Goal: Information Seeking & Learning: Learn about a topic

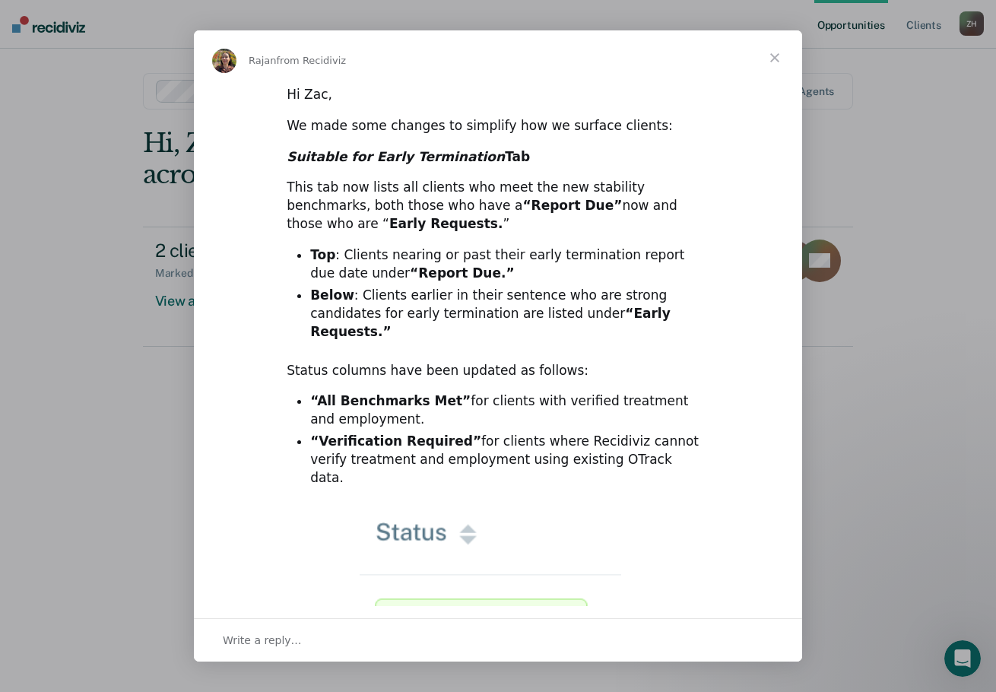
click at [775, 64] on span "Close" at bounding box center [774, 57] width 55 height 55
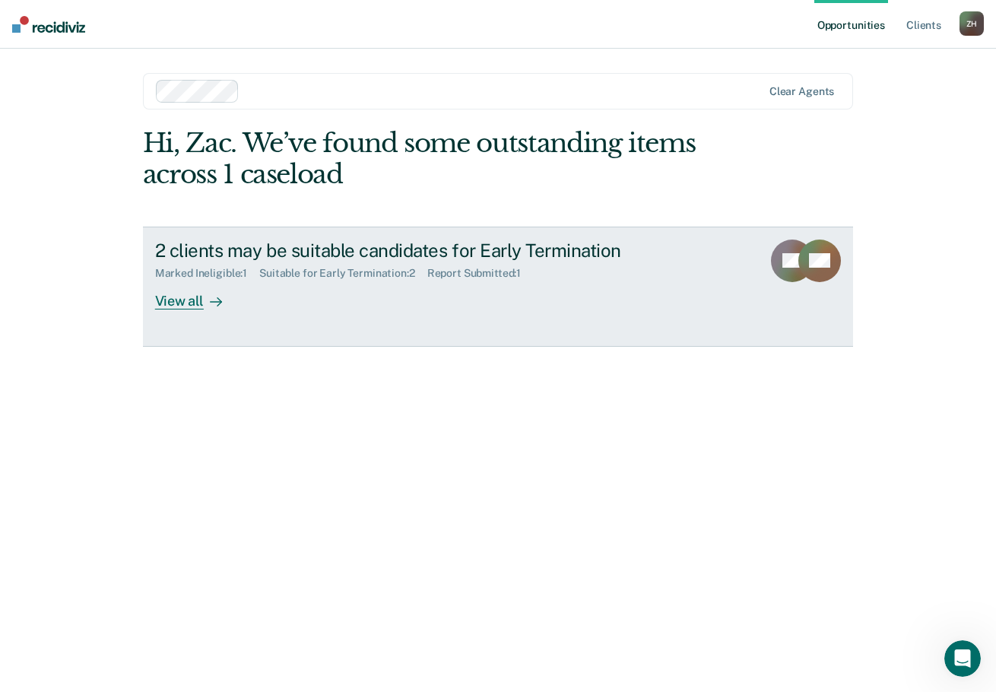
click at [423, 289] on div "2 clients may be suitable candidates for Early Termination Marked Ineligible : …" at bounding box center [440, 274] width 570 height 70
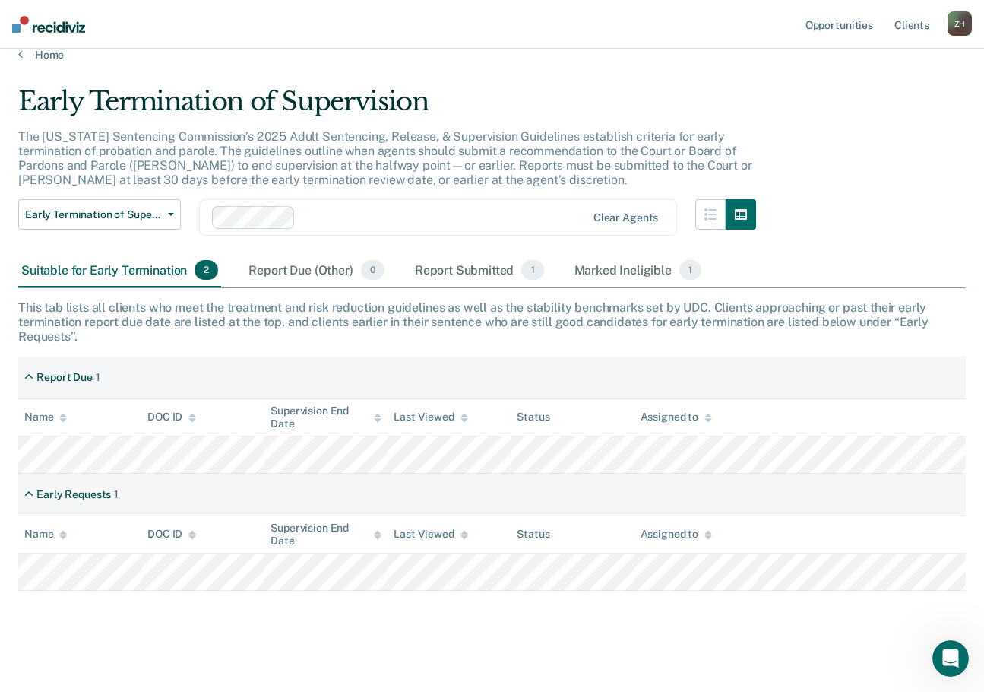
scroll to position [27, 0]
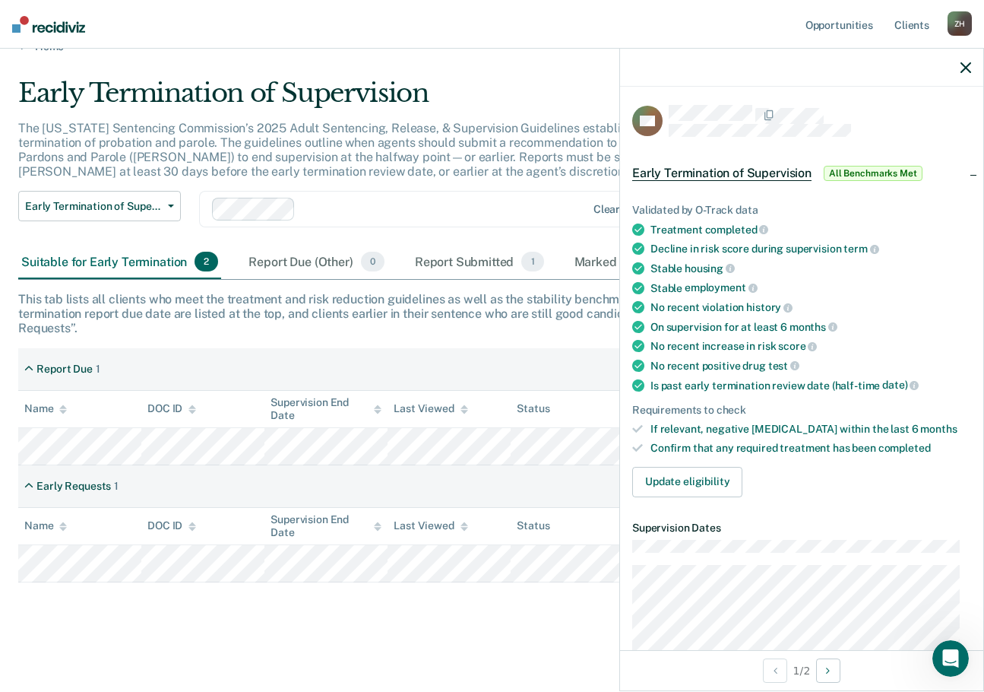
click at [959, 65] on div at bounding box center [801, 68] width 363 height 38
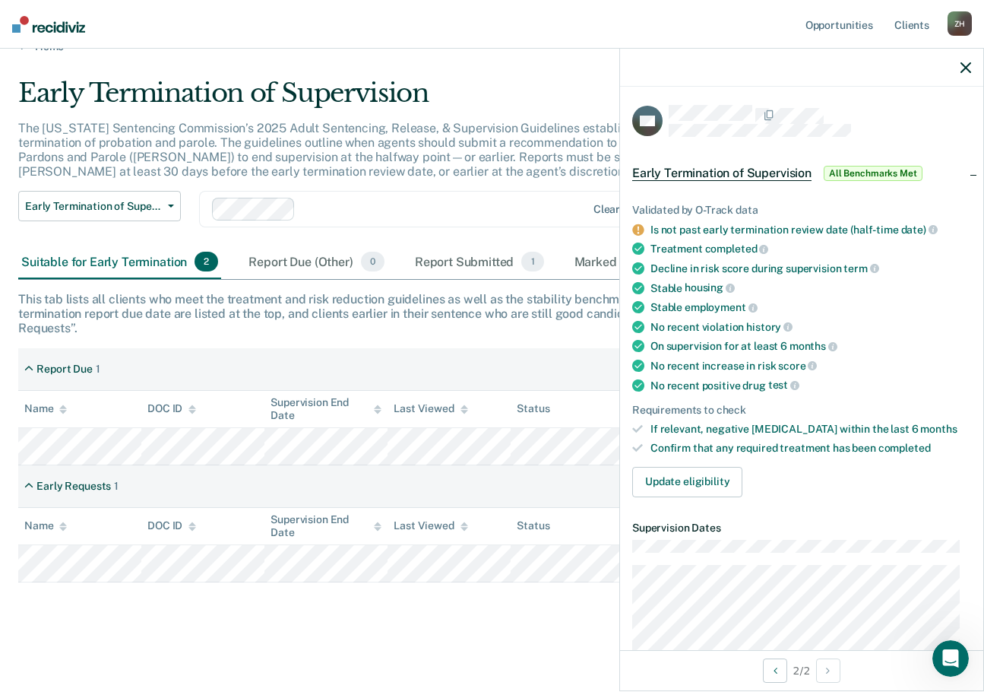
click at [963, 66] on icon "button" at bounding box center [966, 67] width 11 height 11
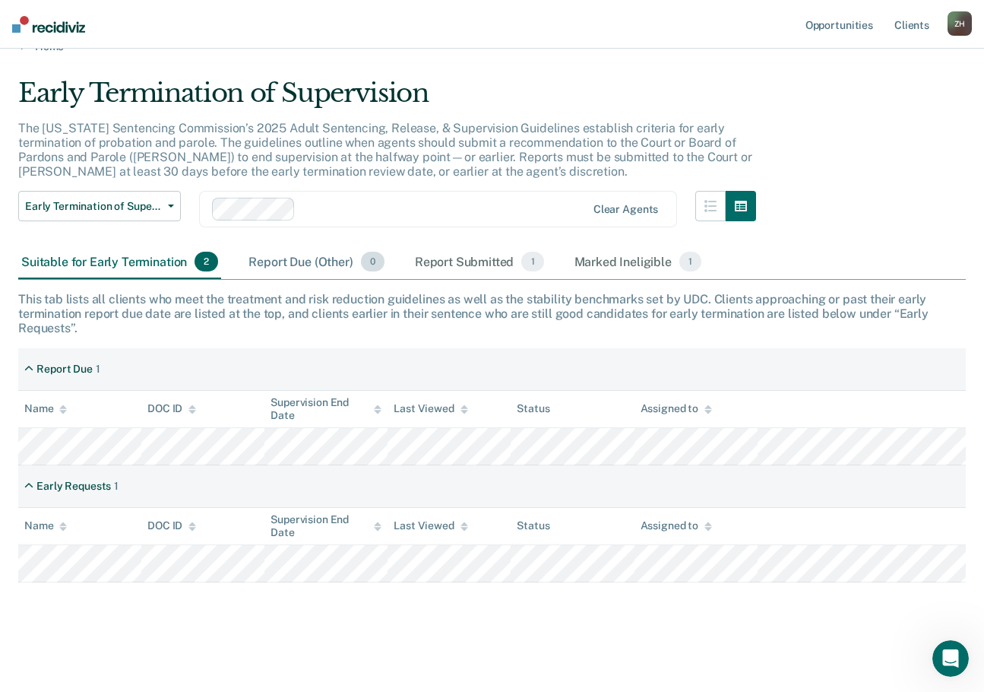
click at [286, 268] on div "Report Due (Other) 0" at bounding box center [316, 262] width 141 height 33
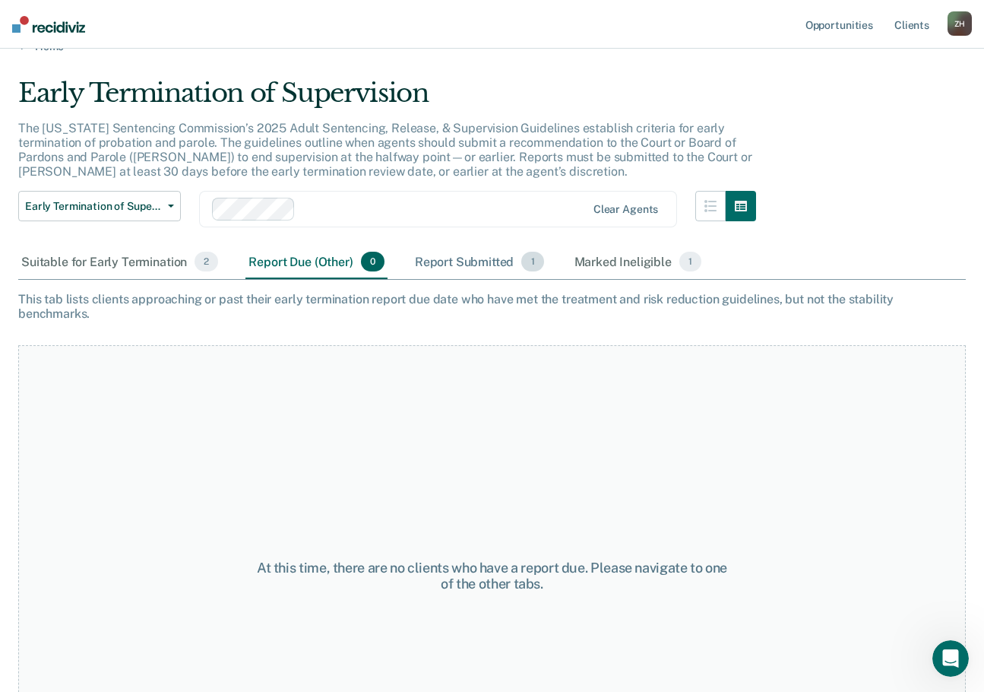
click at [447, 259] on div "Report Submitted 1" at bounding box center [479, 262] width 135 height 33
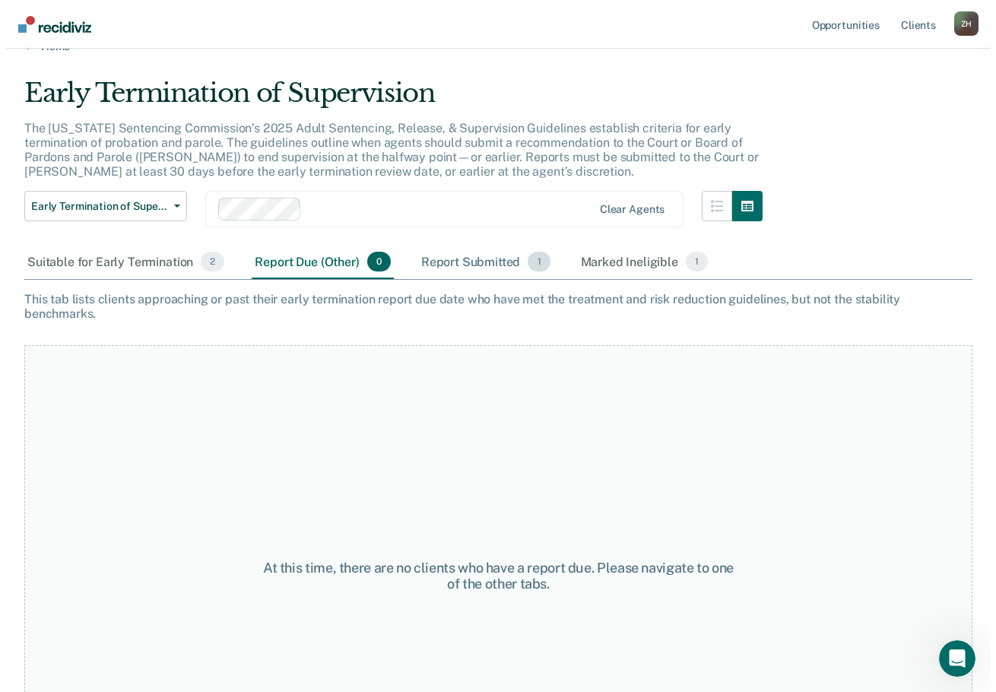
scroll to position [0, 0]
